Goal: Check status: Check status

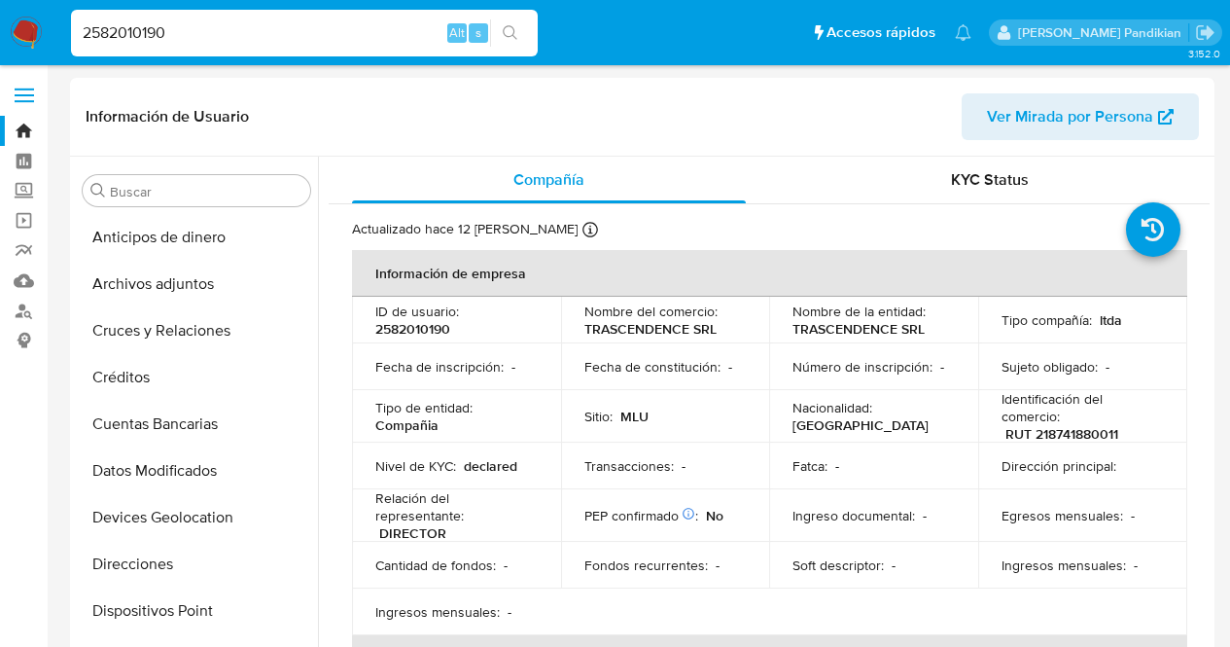
select select "10"
click at [16, 129] on link "Bandeja" at bounding box center [115, 131] width 231 height 30
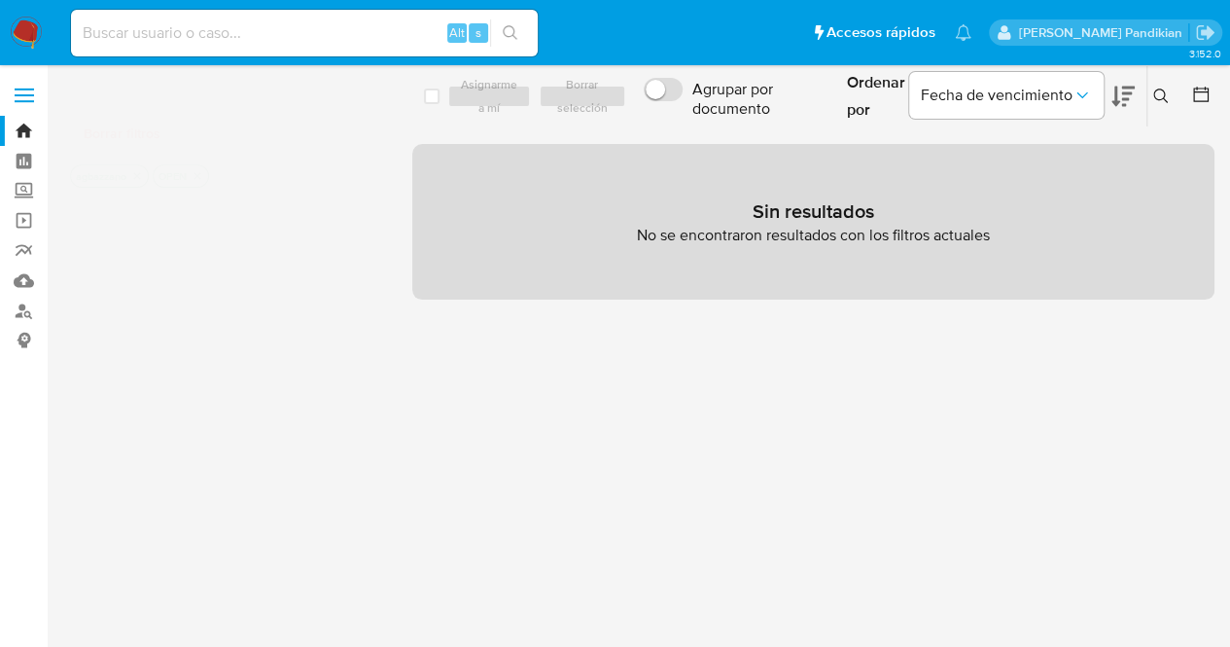
click at [182, 34] on input at bounding box center [304, 32] width 467 height 25
paste input "810444361"
type input "810444361"
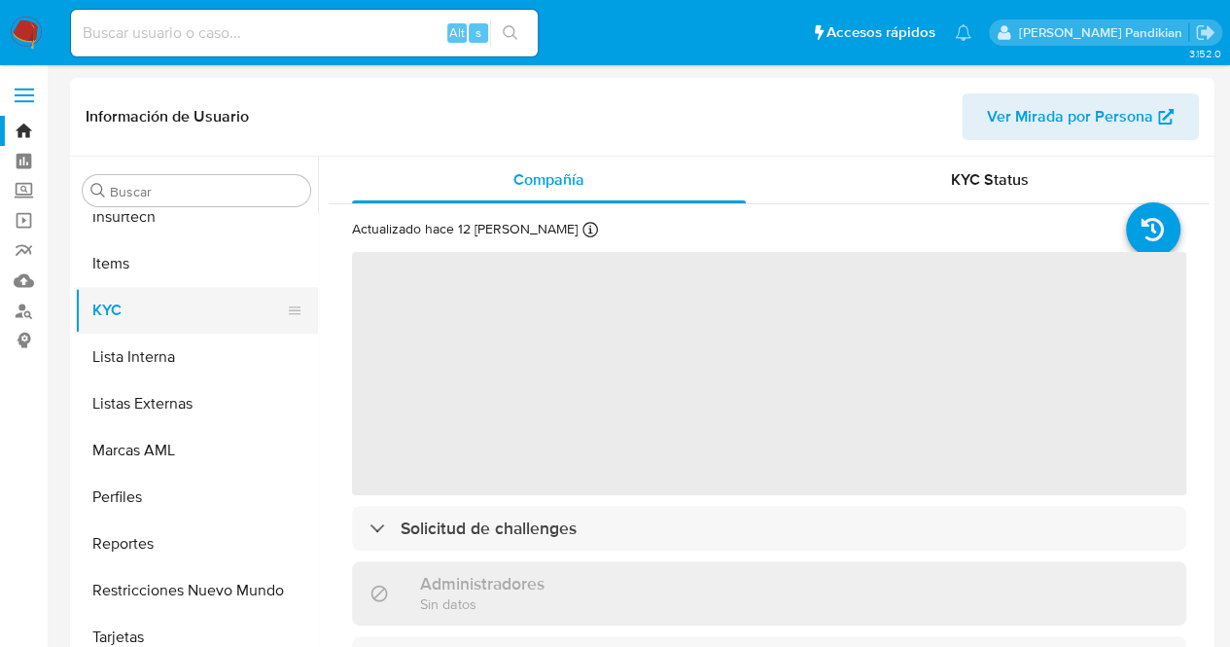
scroll to position [822, 0]
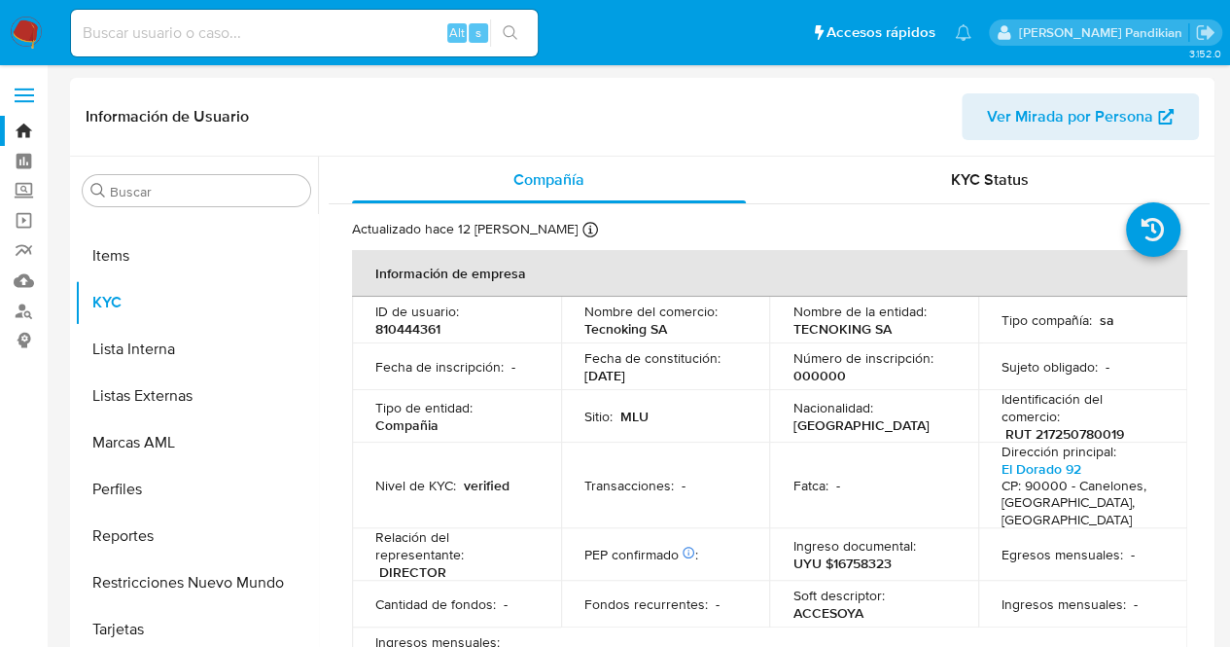
select select "10"
click at [832, 368] on p "000000" at bounding box center [819, 376] width 53 height 18
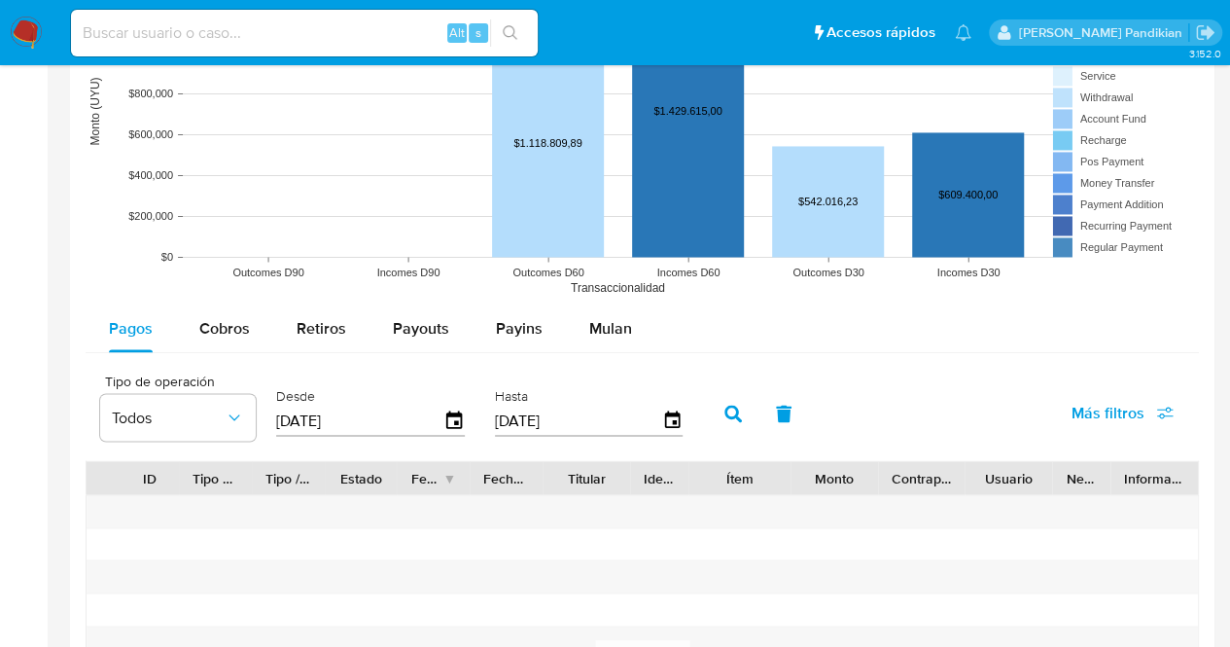
scroll to position [1483, 0]
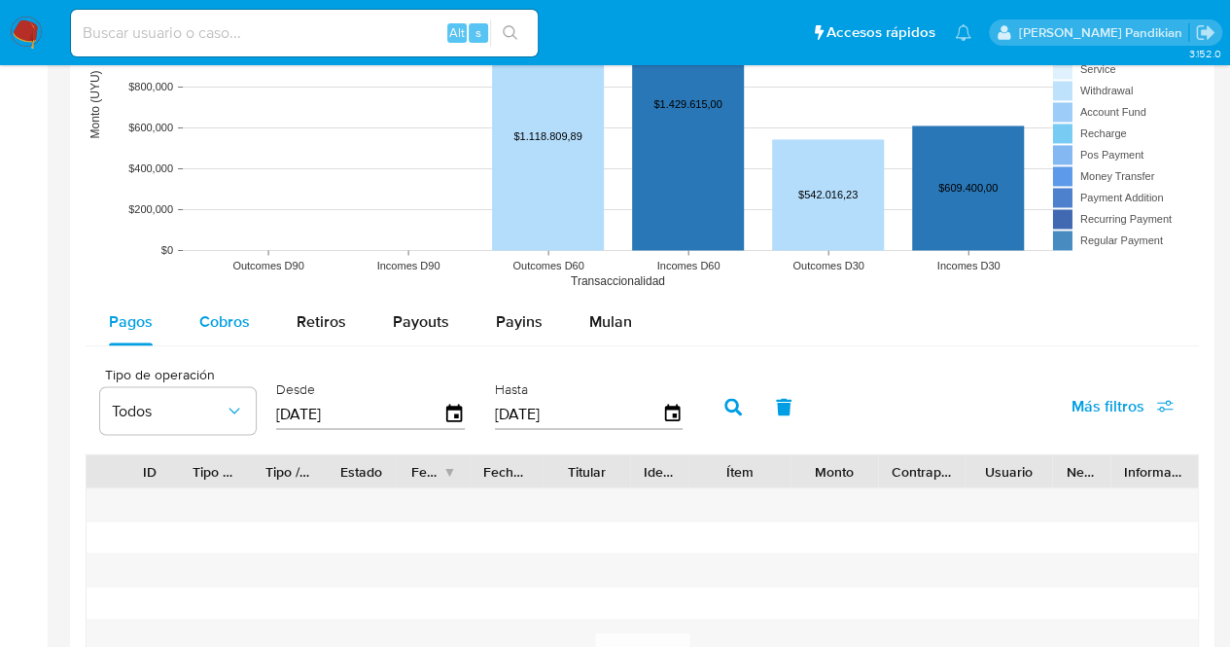
click at [215, 322] on span "Cobros" at bounding box center [224, 321] width 51 height 22
select select "10"
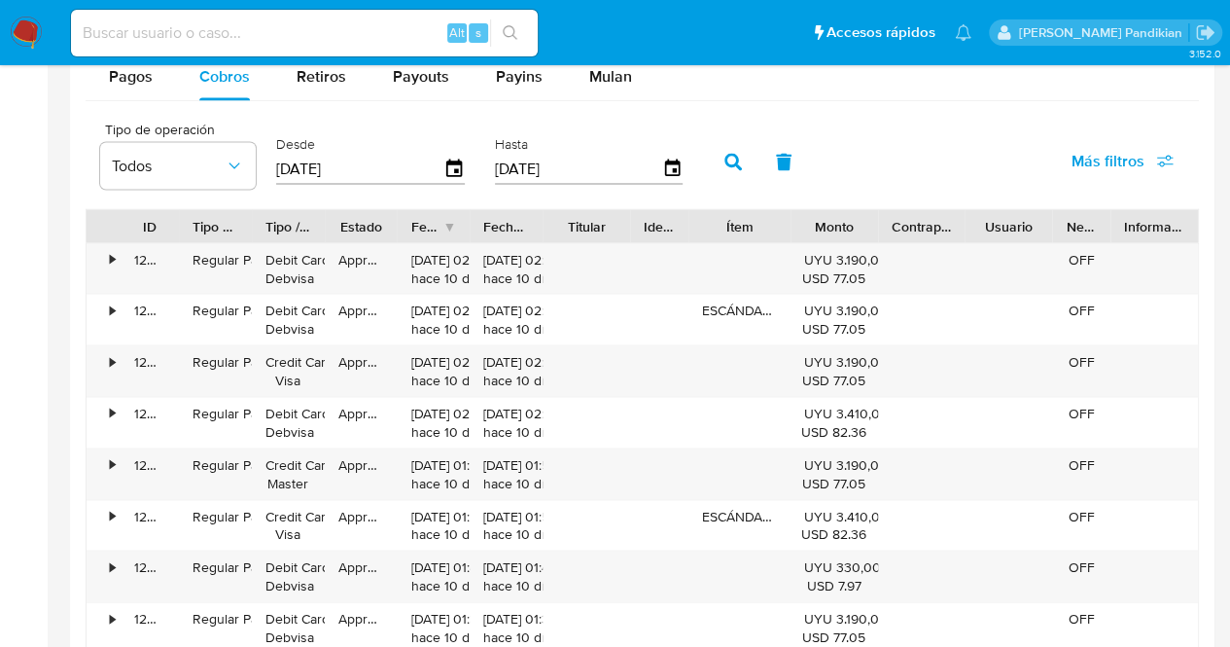
scroll to position [1830, 0]
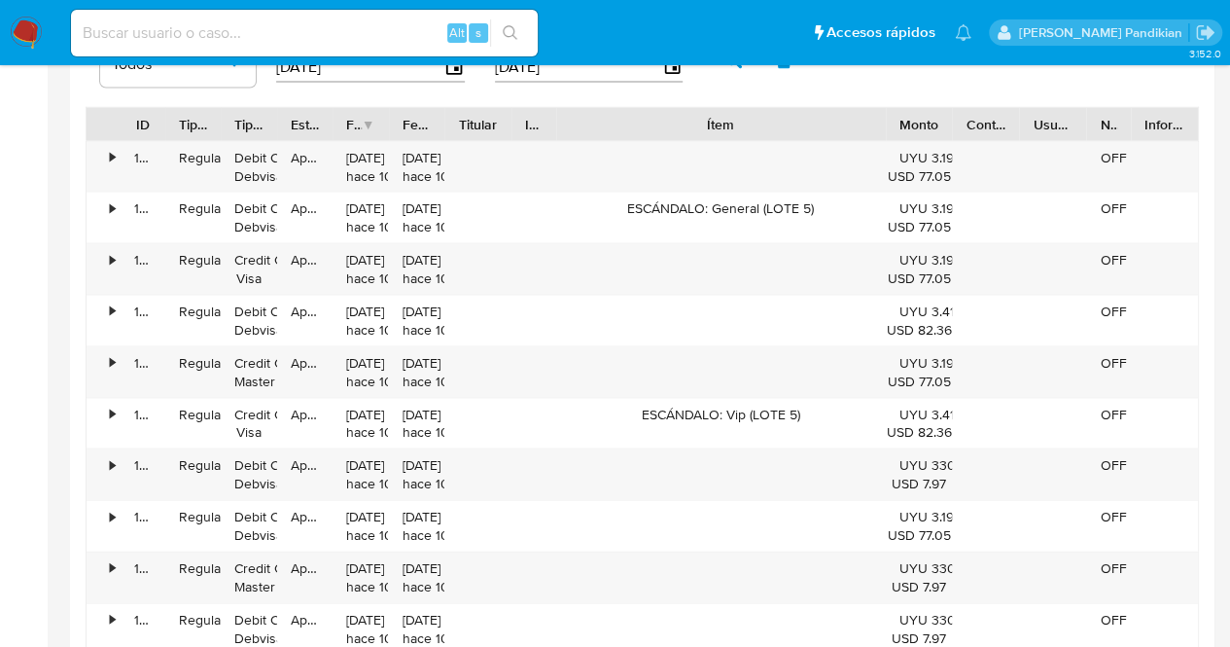
drag, startPoint x: 786, startPoint y: 116, endPoint x: 1013, endPoint y: 136, distance: 228.5
click at [1013, 136] on div "ID Tipo de operación Tipo / Método Estado Fecha de creación Fecha de aprobación…" at bounding box center [642, 123] width 1111 height 33
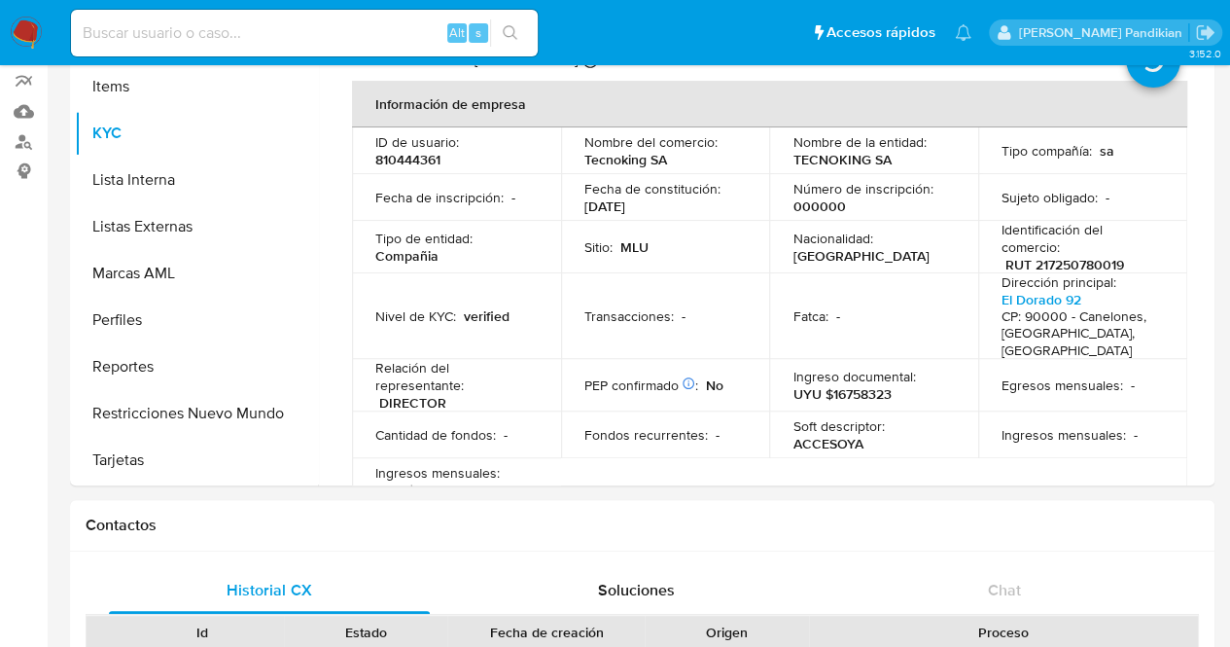
scroll to position [158, 0]
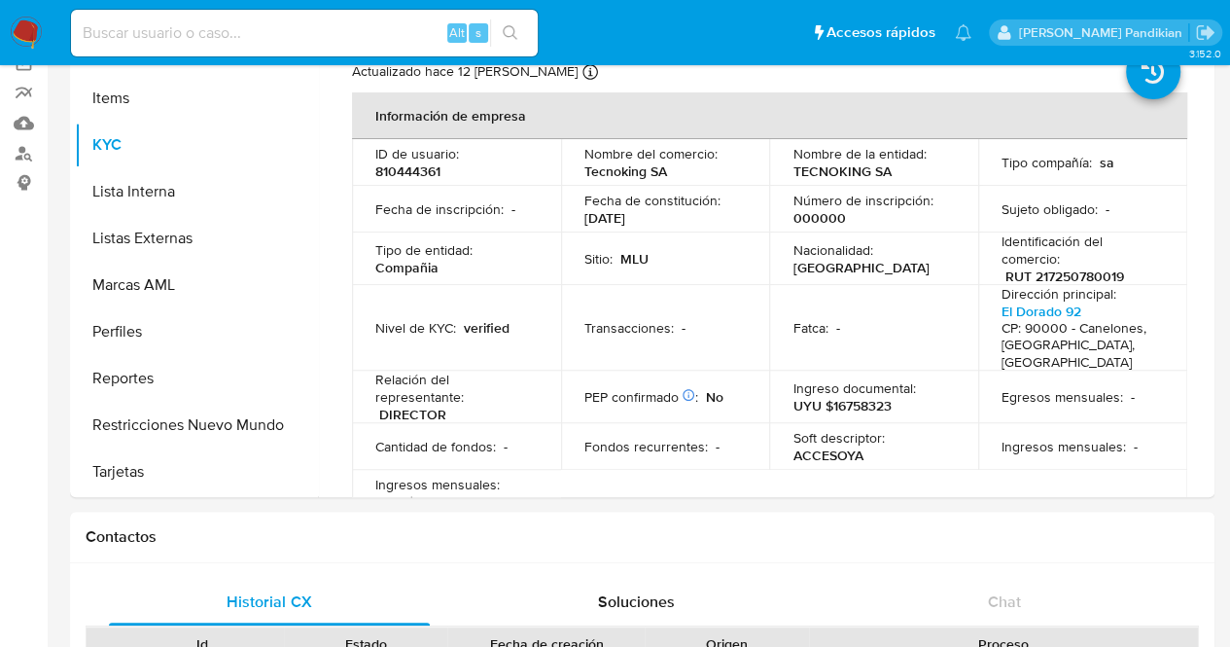
click at [191, 35] on input at bounding box center [304, 32] width 467 height 25
paste input "1543465858"
type input "1543465858"
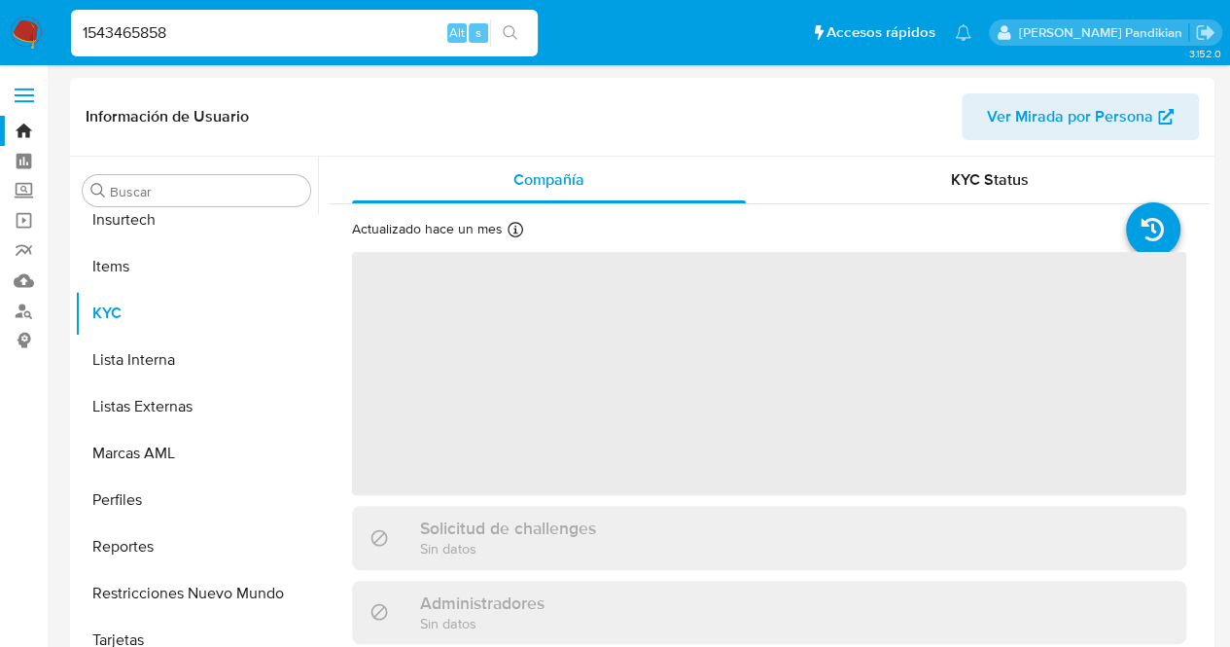
scroll to position [822, 0]
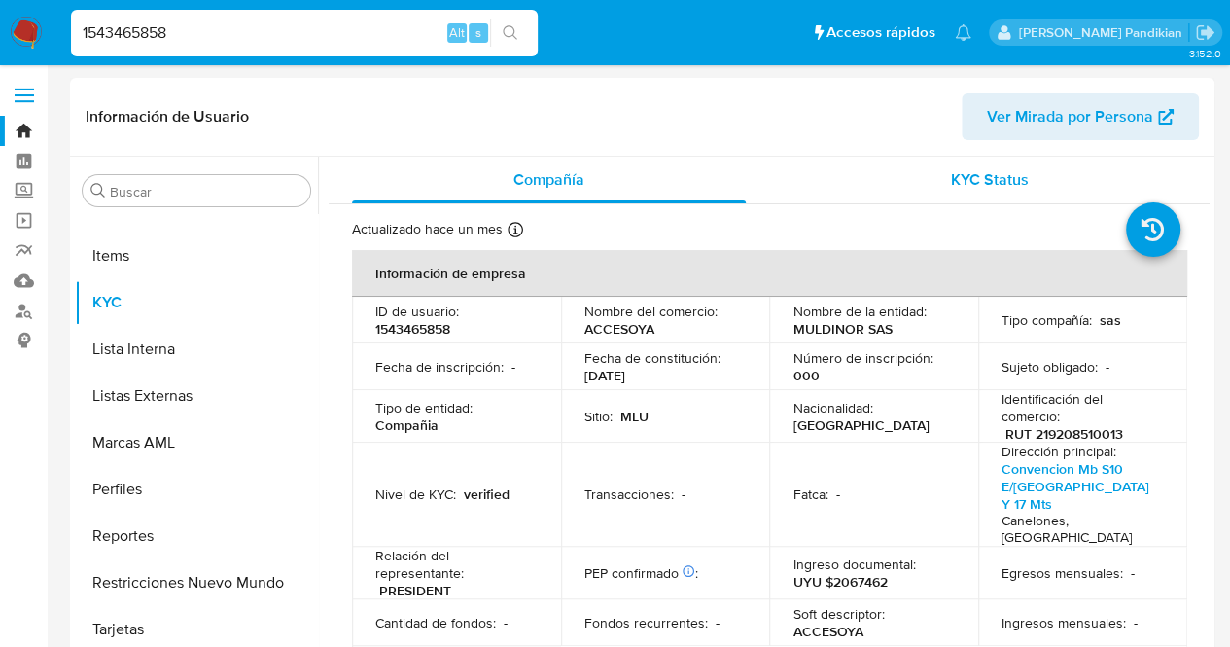
select select "10"
click at [1032, 182] on div "KYC Status" at bounding box center [990, 180] width 394 height 47
